Goal: Task Accomplishment & Management: Manage account settings

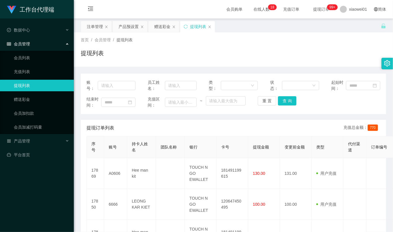
click at [23, 44] on span "会员管理" at bounding box center [18, 44] width 23 height 5
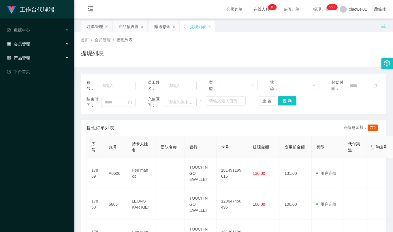
click at [24, 53] on div "产品管理" at bounding box center [37, 58] width 74 height 12
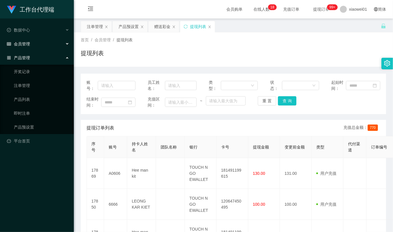
click at [23, 42] on span "会员管理" at bounding box center [18, 44] width 23 height 5
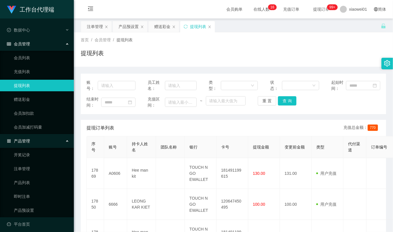
click at [24, 88] on link "提现列表" at bounding box center [41, 86] width 55 height 12
click at [287, 103] on button "查 询" at bounding box center [287, 100] width 18 height 9
click at [287, 103] on div "重 置 查 询" at bounding box center [282, 100] width 49 height 9
click at [287, 103] on button "查 询" at bounding box center [287, 100] width 18 height 9
click at [287, 103] on div "重 置 查 询" at bounding box center [282, 100] width 49 height 9
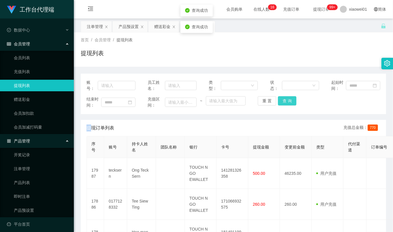
click at [287, 103] on button "查 询" at bounding box center [287, 100] width 18 height 9
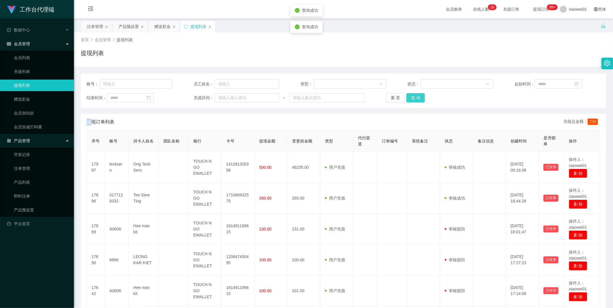
click at [393, 94] on button "查 询" at bounding box center [415, 97] width 18 height 9
click at [393, 94] on div "重 置 查 询" at bounding box center [429, 97] width 86 height 9
click at [393, 94] on button "查 询" at bounding box center [415, 97] width 18 height 9
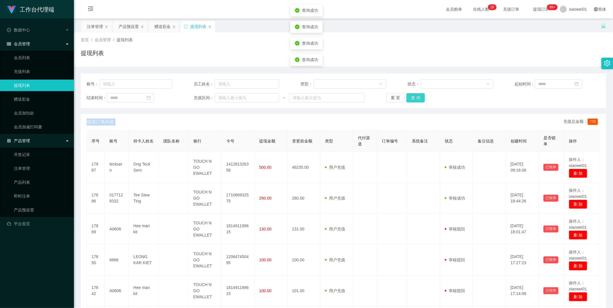
click at [393, 94] on div "重 置 查 询" at bounding box center [429, 97] width 86 height 9
click at [393, 94] on button "查 询" at bounding box center [415, 97] width 18 height 9
click at [393, 94] on div "重 置 查 询" at bounding box center [429, 97] width 86 height 9
click at [393, 97] on button "查 询" at bounding box center [415, 97] width 18 height 9
click at [393, 97] on div "重 置 查 询" at bounding box center [429, 97] width 86 height 9
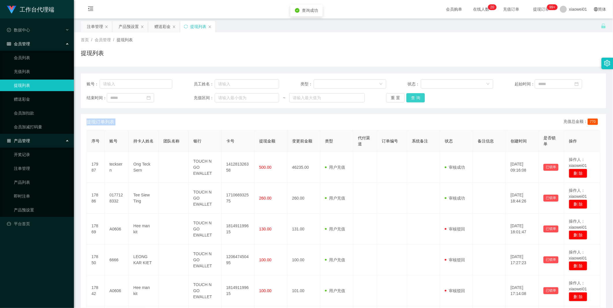
click at [393, 97] on button "查 询" at bounding box center [415, 97] width 18 height 9
click at [393, 97] on div "重 置 查 询" at bounding box center [429, 97] width 86 height 9
click at [393, 97] on button "查 询" at bounding box center [415, 97] width 18 height 9
click at [393, 97] on div "重 置 查 询" at bounding box center [429, 97] width 86 height 9
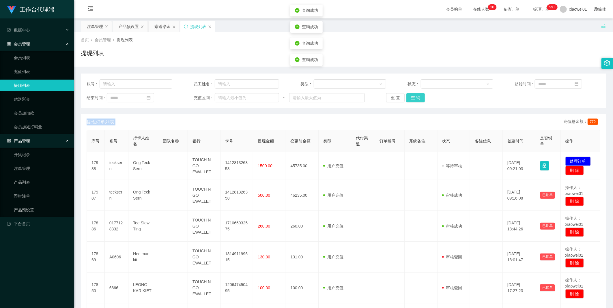
click at [393, 97] on button "查 询" at bounding box center [415, 97] width 18 height 9
click at [393, 97] on div "重 置 查 询" at bounding box center [429, 97] width 86 height 9
click at [393, 96] on button "查 询" at bounding box center [415, 97] width 18 height 9
click at [393, 96] on div "重 置 查 询" at bounding box center [429, 97] width 86 height 9
click at [393, 96] on button "查 询" at bounding box center [415, 97] width 18 height 9
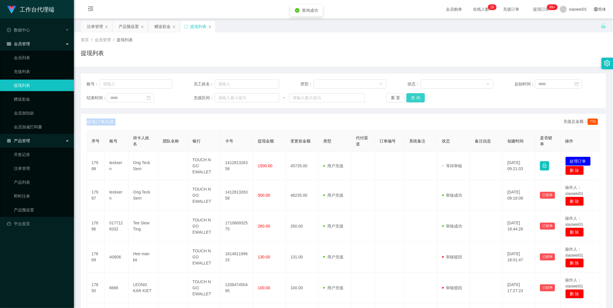
click at [393, 96] on div "重 置 查 询" at bounding box center [429, 97] width 86 height 9
click at [393, 96] on button "查 询" at bounding box center [415, 97] width 18 height 9
click at [393, 96] on div "重 置 查 询" at bounding box center [429, 97] width 86 height 9
click at [393, 96] on button "查 询" at bounding box center [415, 97] width 18 height 9
click at [393, 96] on div "重 置 查 询" at bounding box center [429, 97] width 86 height 9
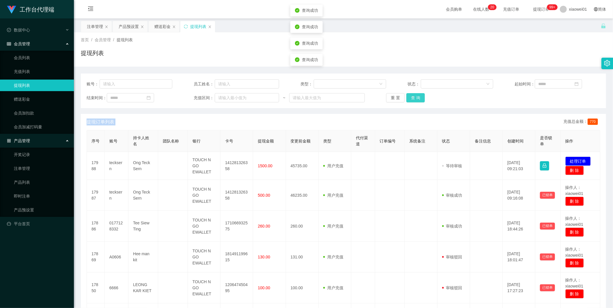
click at [393, 96] on button "查 询" at bounding box center [415, 97] width 18 height 9
click at [393, 96] on div "重 置 查 询" at bounding box center [429, 97] width 86 height 9
click at [393, 96] on button "查 询" at bounding box center [415, 97] width 18 height 9
click at [393, 98] on button "查 询" at bounding box center [415, 97] width 18 height 9
click at [393, 98] on div "重 置 查 询" at bounding box center [429, 97] width 86 height 9
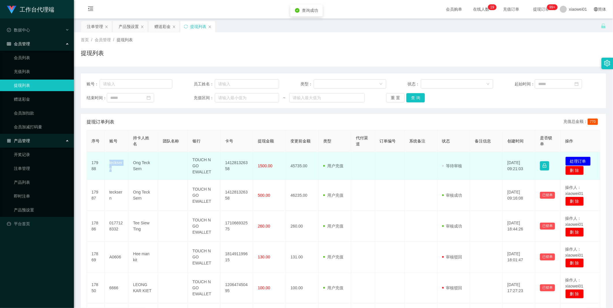
drag, startPoint x: 107, startPoint y: 161, endPoint x: 120, endPoint y: 169, distance: 15.1
click at [120, 169] on td "tecksern" at bounding box center [117, 166] width 24 height 28
copy td "tecksern"
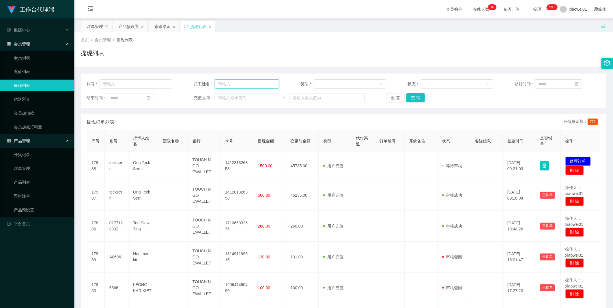
click at [230, 86] on input "text" at bounding box center [247, 83] width 64 height 9
click at [152, 85] on input "text" at bounding box center [136, 83] width 73 height 9
paste input "tecksern"
type input "tecksern"
click at [393, 96] on button "查 询" at bounding box center [415, 97] width 18 height 9
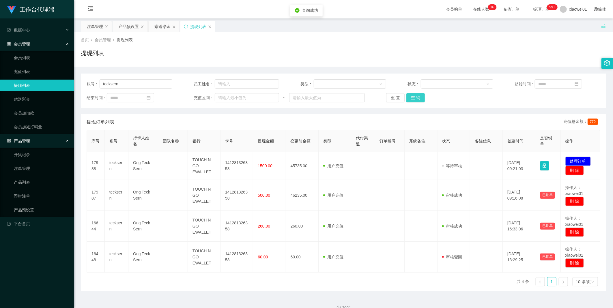
click at [393, 96] on button "查 询" at bounding box center [415, 97] width 18 height 9
click at [393, 96] on button "查 询" at bounding box center [418, 97] width 25 height 9
click at [393, 96] on button "查 询" at bounding box center [415, 97] width 18 height 9
click at [22, 59] on link "会员列表" at bounding box center [41, 58] width 55 height 12
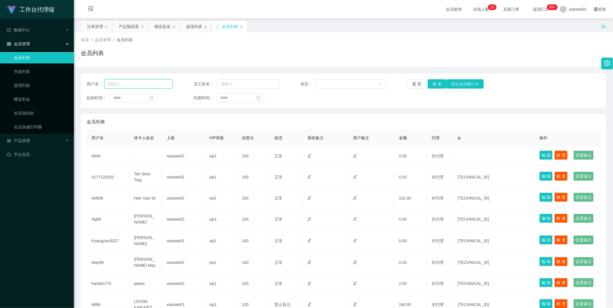
click at [146, 85] on input "text" at bounding box center [138, 83] width 68 height 9
paste input "tecksern"
type input "tecksern"
click at [393, 85] on button "查 询" at bounding box center [437, 83] width 18 height 9
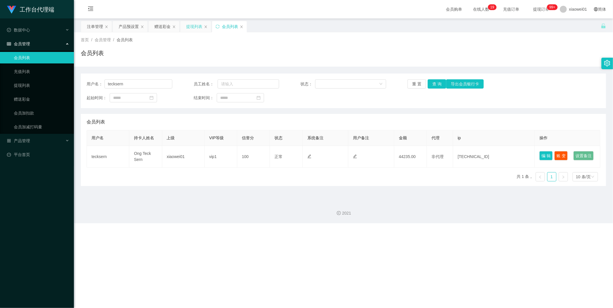
click at [196, 27] on div "提现列表" at bounding box center [194, 26] width 16 height 11
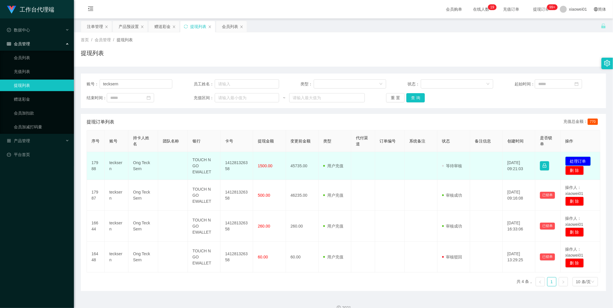
click at [393, 161] on button "处理订单" at bounding box center [577, 161] width 25 height 9
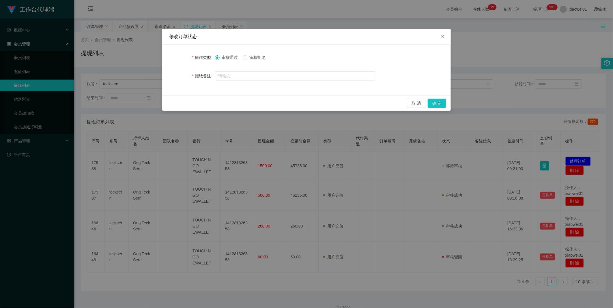
click at [260, 58] on span "审核拒绝" at bounding box center [257, 57] width 21 height 5
click at [247, 74] on input "text" at bounding box center [295, 75] width 160 height 9
paste input "尊敬的用户：由于你本次兑换取款未按报备步骤分笔顺序提交，导致工作台启动资金保护机制。系统需要你激活对冲账号，请在 24 小时内完成，避免资金永久冻结。账户余额…"
type input "尊敬的用户：由于你本次兑换取款未按报备步骤分笔顺序提交，导致工作台启动资金保护机制。系统需要你激活对冲账号，请在 24 小时内完成，避免资金永久冻结。账户余额…"
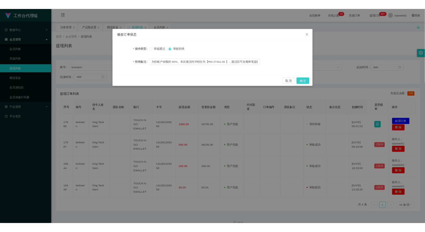
scroll to position [0, 0]
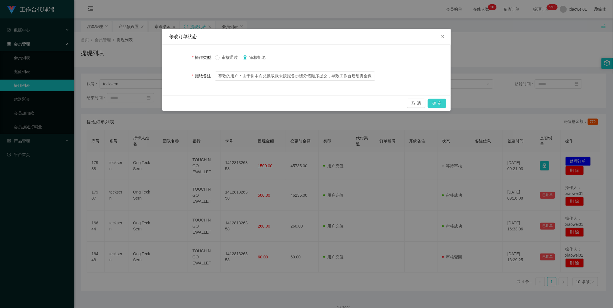
click at [393, 102] on button "确 定" at bounding box center [437, 103] width 18 height 9
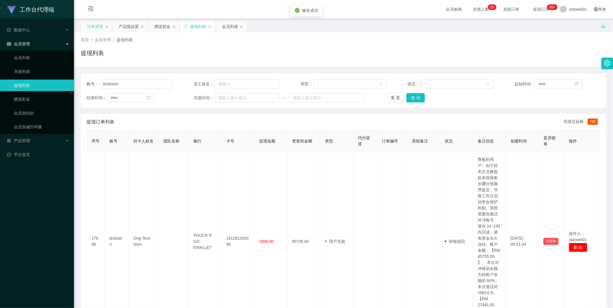
click at [90, 22] on div "注单管理" at bounding box center [95, 26] width 16 height 11
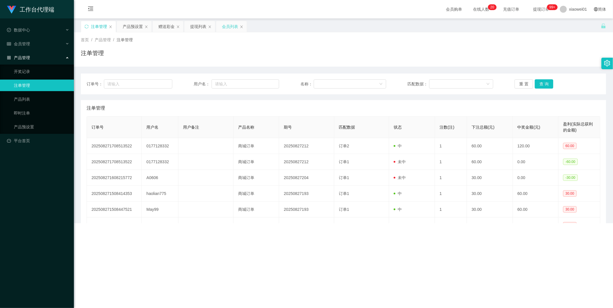
click at [227, 25] on div "会员列表" at bounding box center [230, 26] width 16 height 11
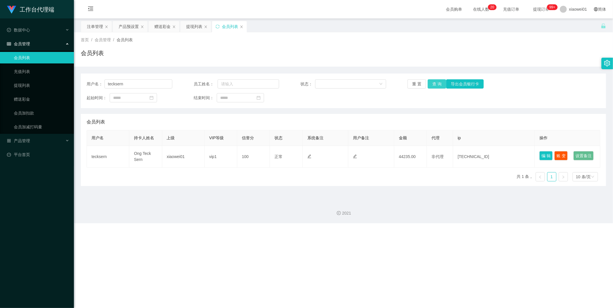
click at [393, 83] on button "查 询" at bounding box center [437, 83] width 18 height 9
